Goal: Information Seeking & Learning: Understand process/instructions

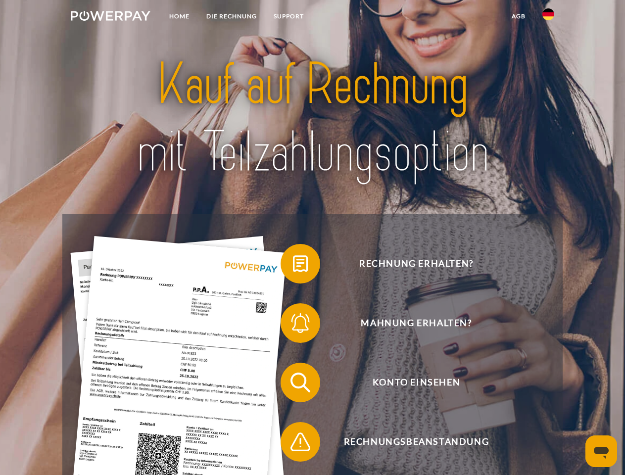
click at [110, 17] on img at bounding box center [111, 16] width 80 height 10
click at [548, 17] on img at bounding box center [548, 14] width 12 height 12
click at [518, 16] on link "agb" at bounding box center [518, 16] width 31 height 18
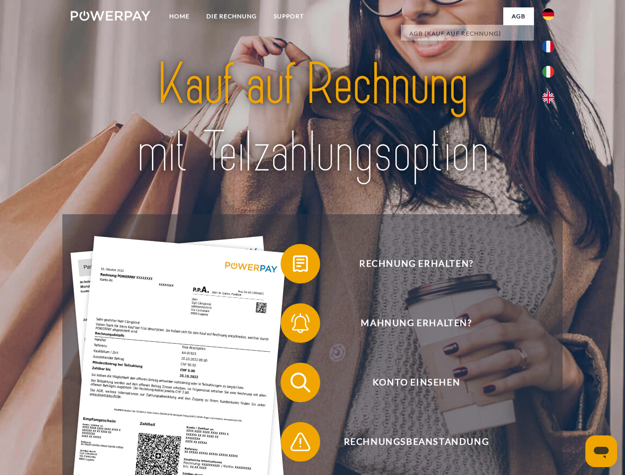
click at [293, 266] on span at bounding box center [285, 263] width 49 height 49
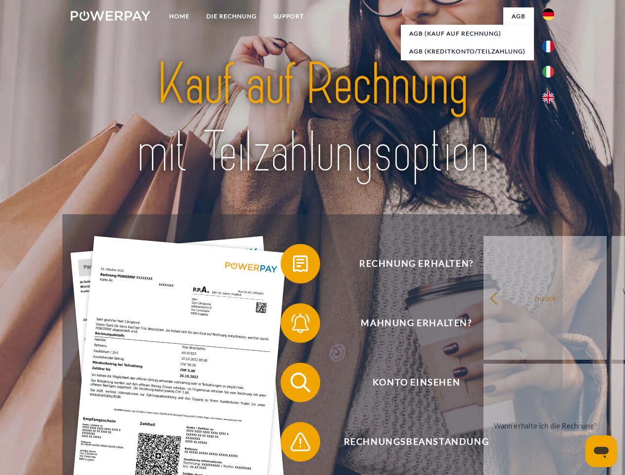
click at [483, 325] on link "zurück" at bounding box center [544, 298] width 123 height 124
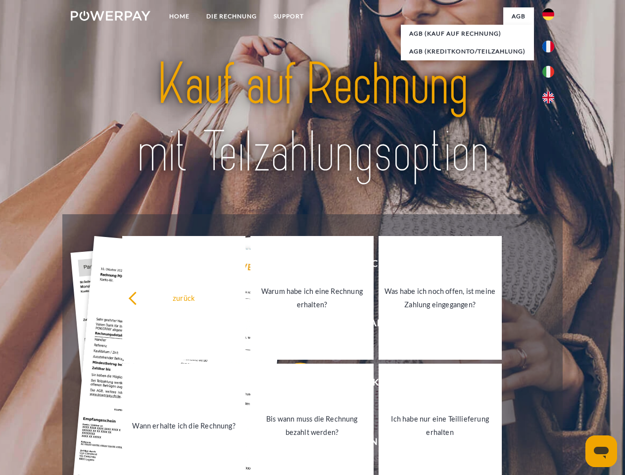
click at [245, 384] on link "Wann erhalte ich die Rechnung?" at bounding box center [183, 426] width 123 height 124
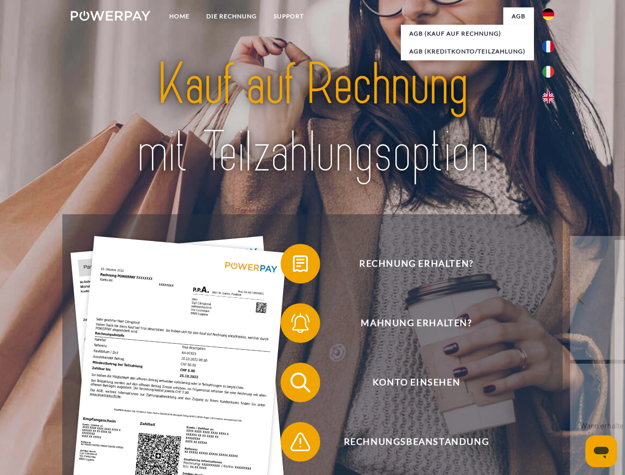
click at [293, 444] on span at bounding box center [285, 441] width 49 height 49
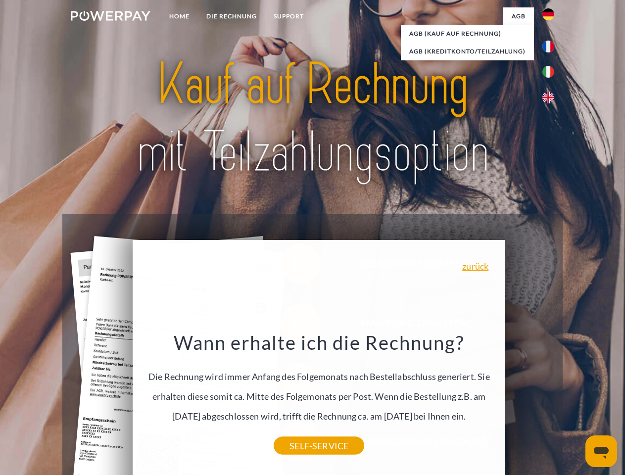
click at [601, 451] on icon "Messaging-Fenster öffnen" at bounding box center [601, 453] width 15 height 12
